Goal: Transaction & Acquisition: Purchase product/service

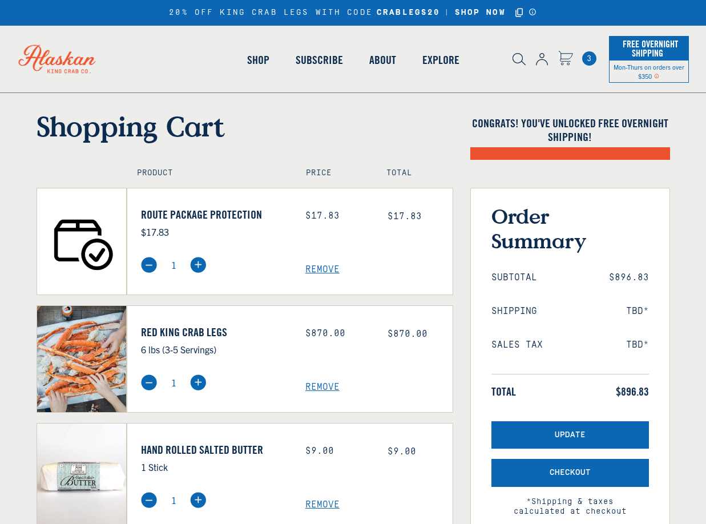
select select "40826594656335"
select select "40826736836687"
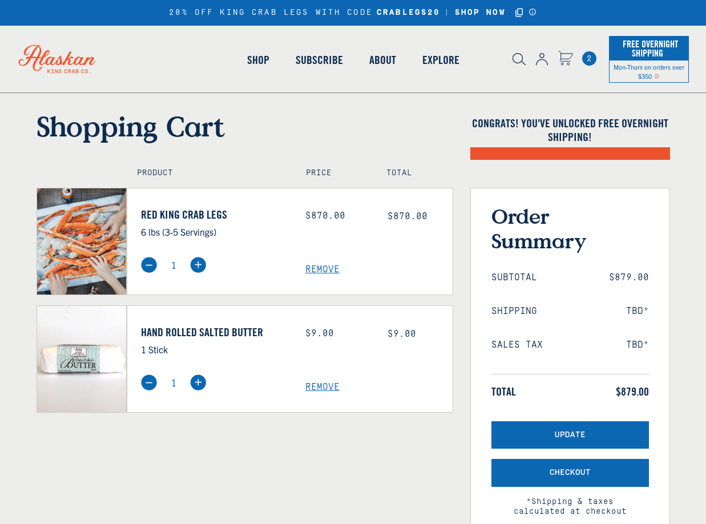
select select "40826594656335"
select select "40826736836687"
